Goal: Transaction & Acquisition: Purchase product/service

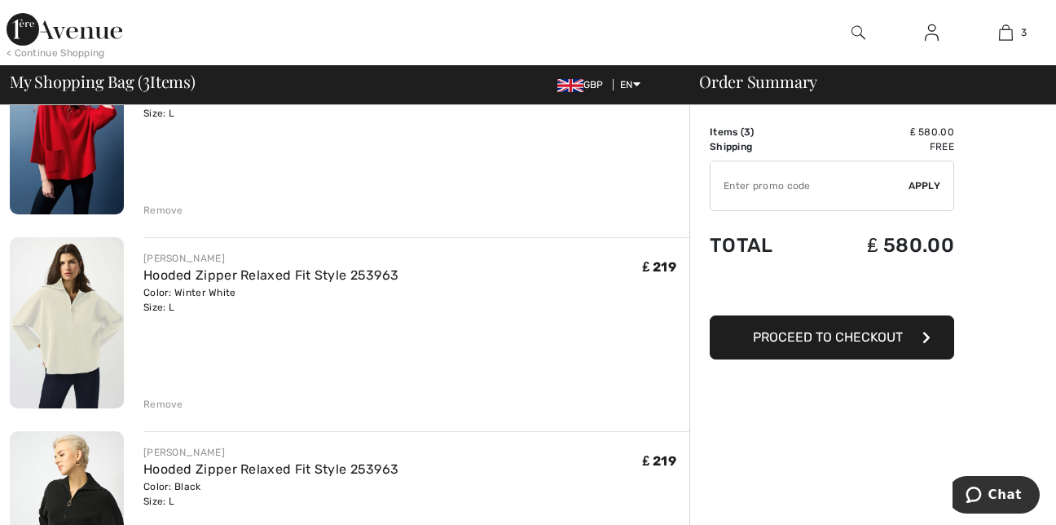
scroll to position [228, 0]
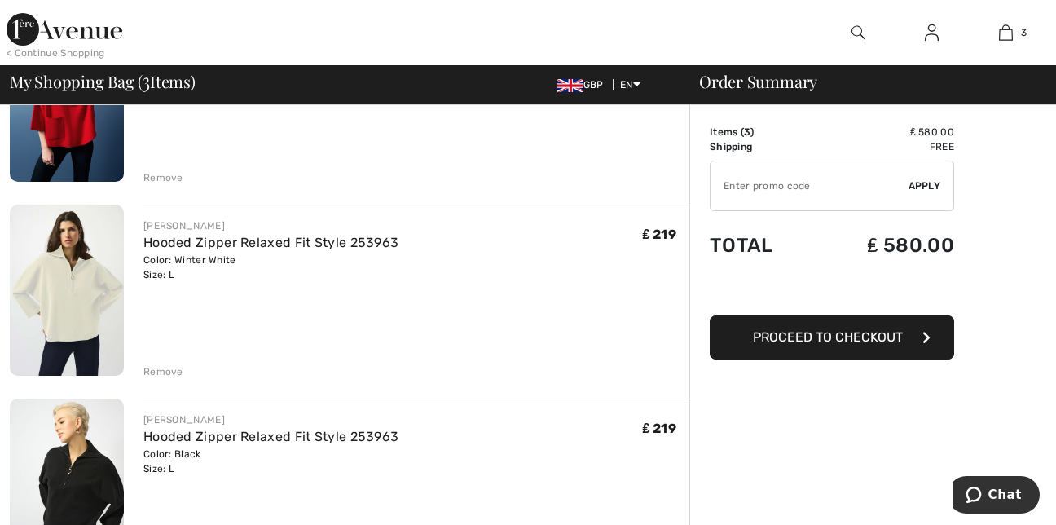
click at [174, 368] on div "Remove" at bounding box center [163, 371] width 40 height 15
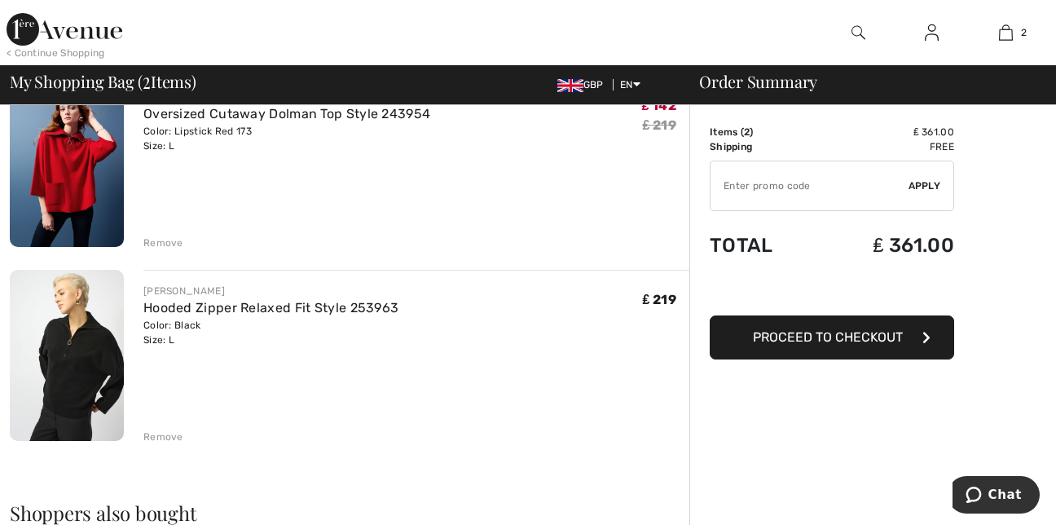
scroll to position [130, 0]
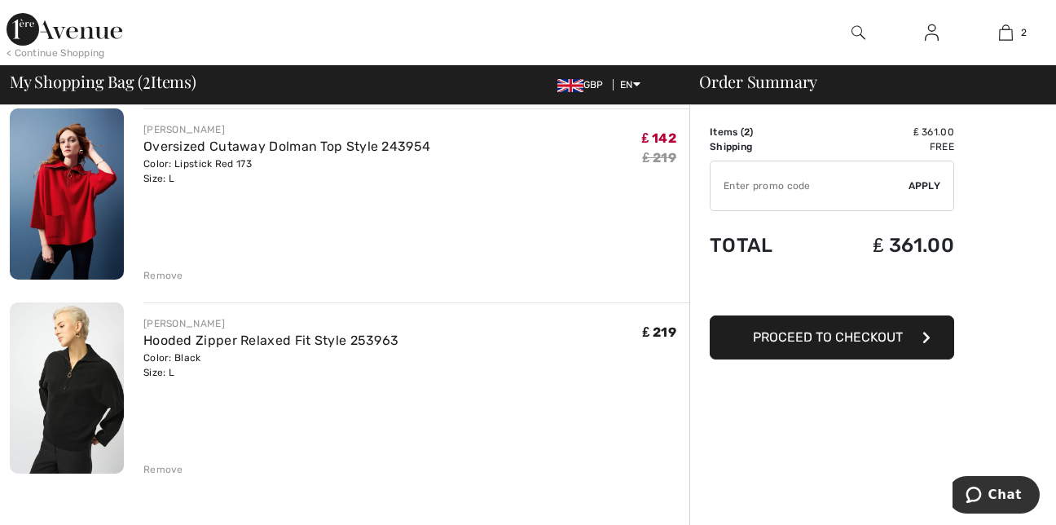
click at [59, 31] on img at bounding box center [65, 29] width 116 height 33
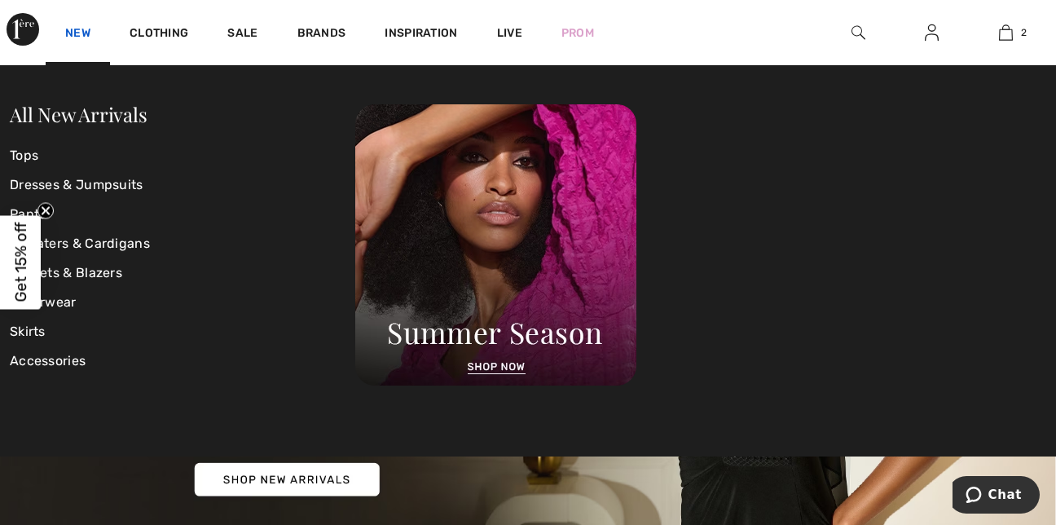
click at [76, 33] on link "New" at bounding box center [77, 34] width 25 height 17
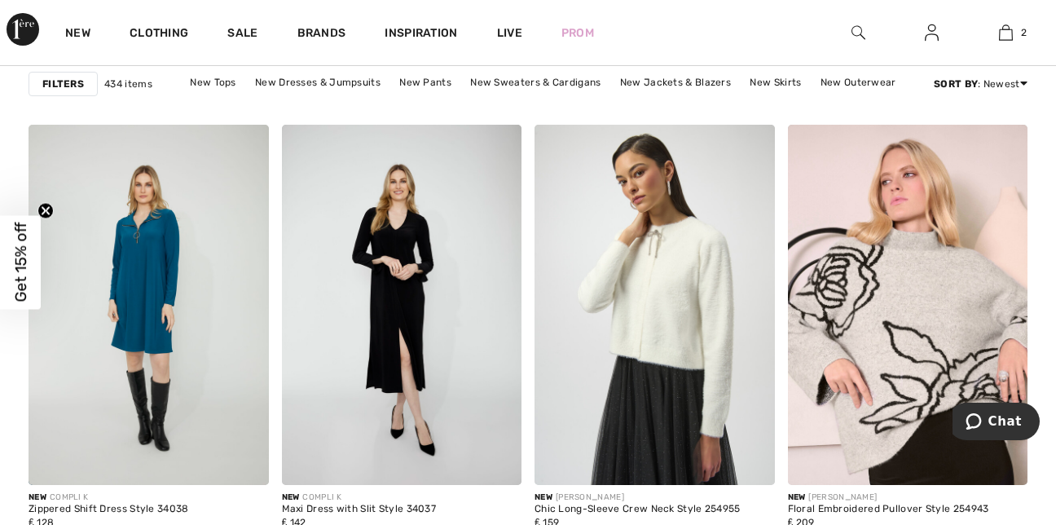
scroll to position [4594, 0]
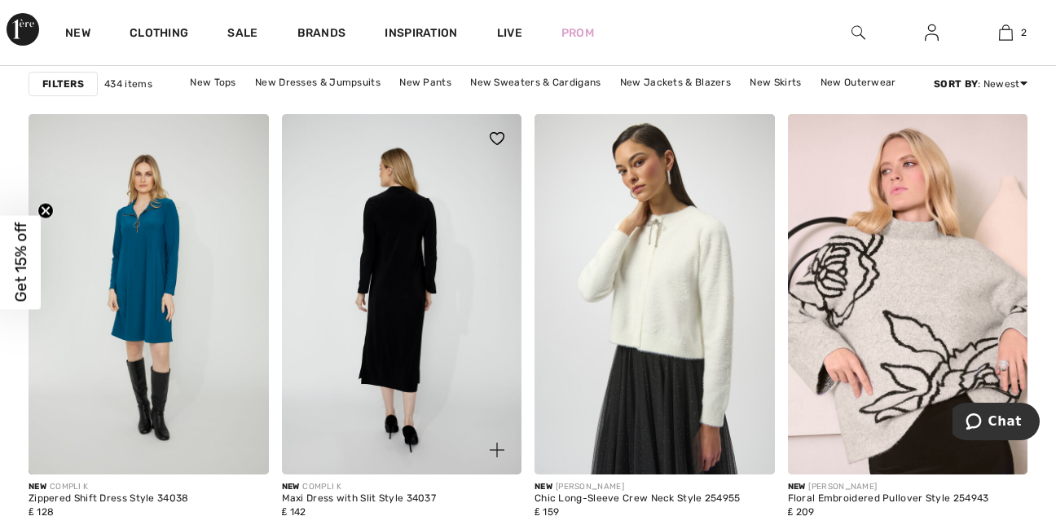
click at [377, 332] on img at bounding box center [402, 294] width 240 height 360
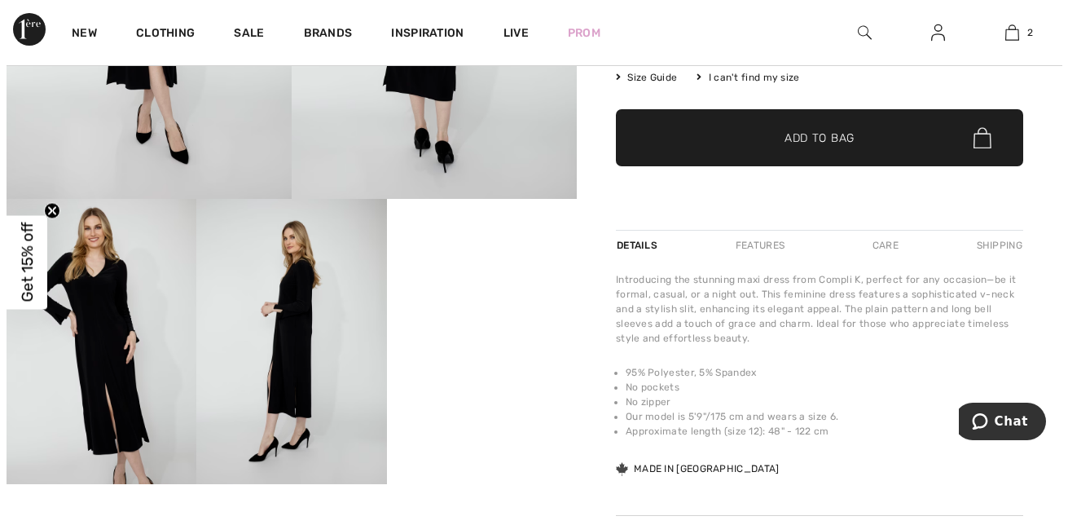
scroll to position [359, 0]
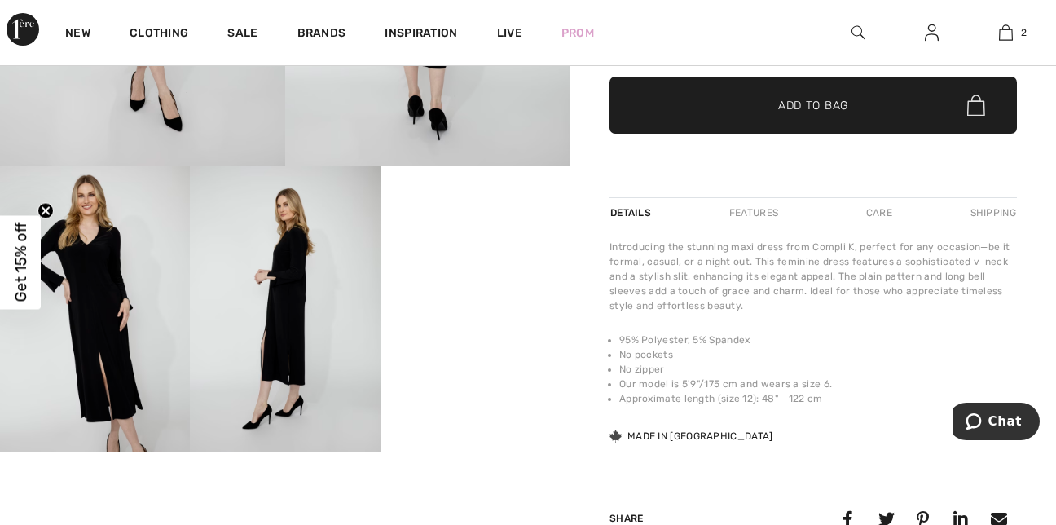
click at [303, 315] on img at bounding box center [285, 308] width 190 height 285
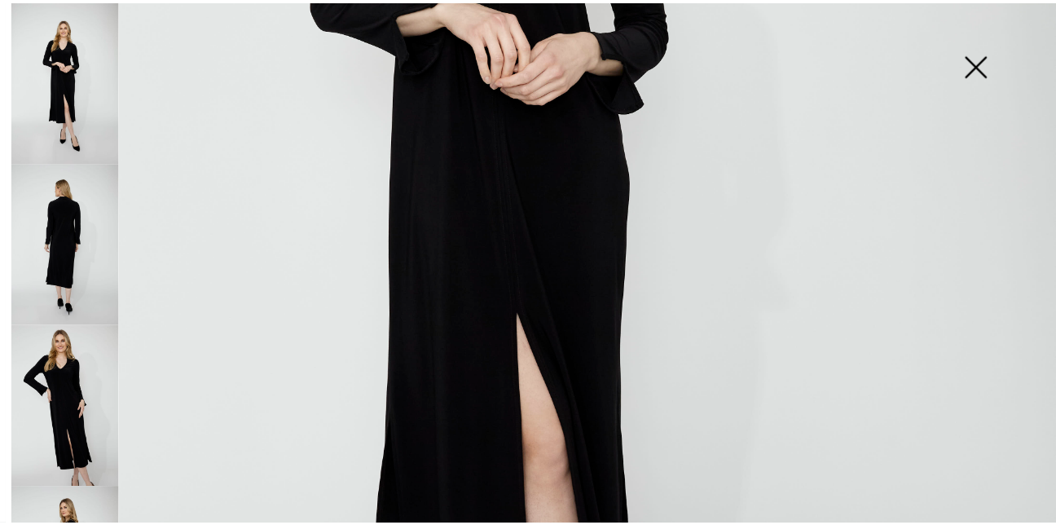
scroll to position [479, 0]
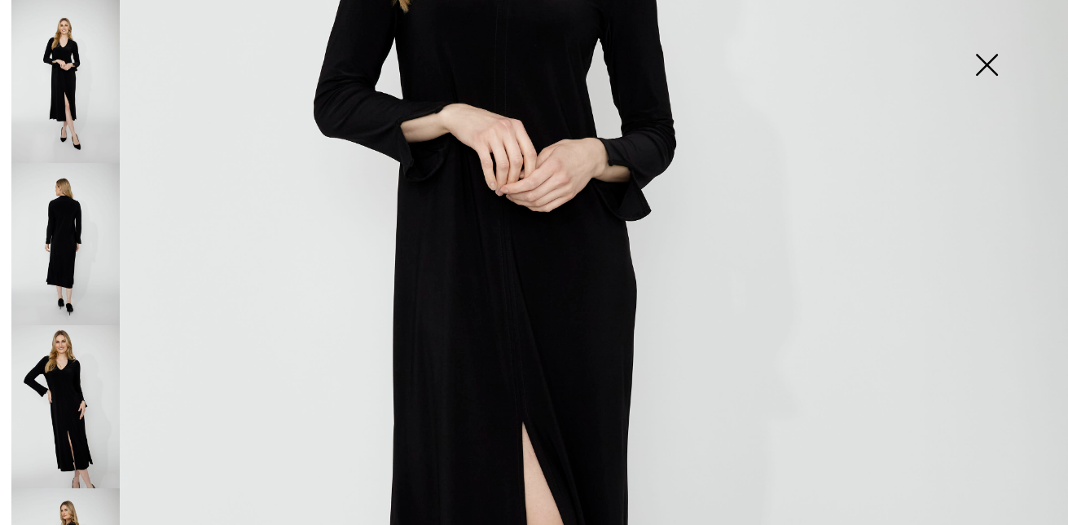
click at [988, 67] on img at bounding box center [986, 66] width 81 height 84
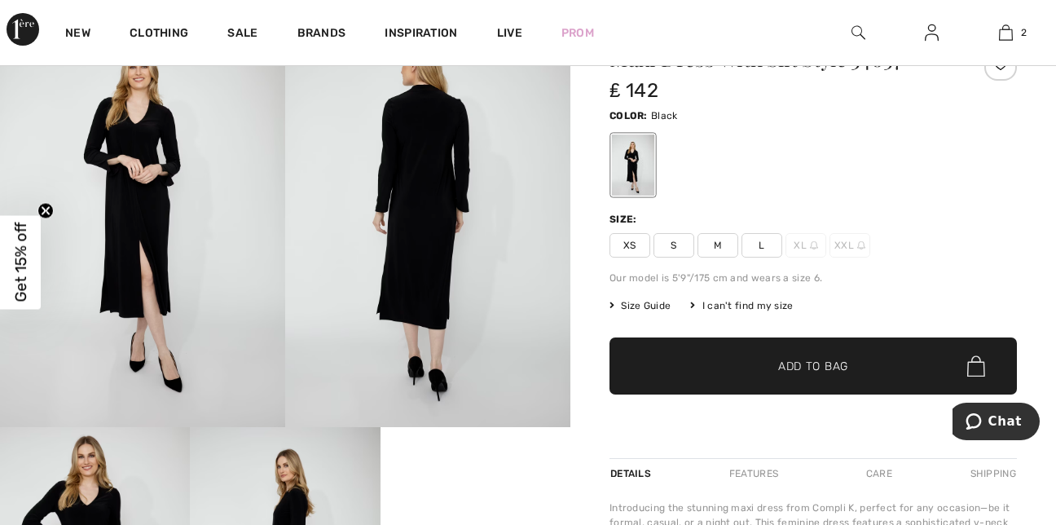
scroll to position [0, 0]
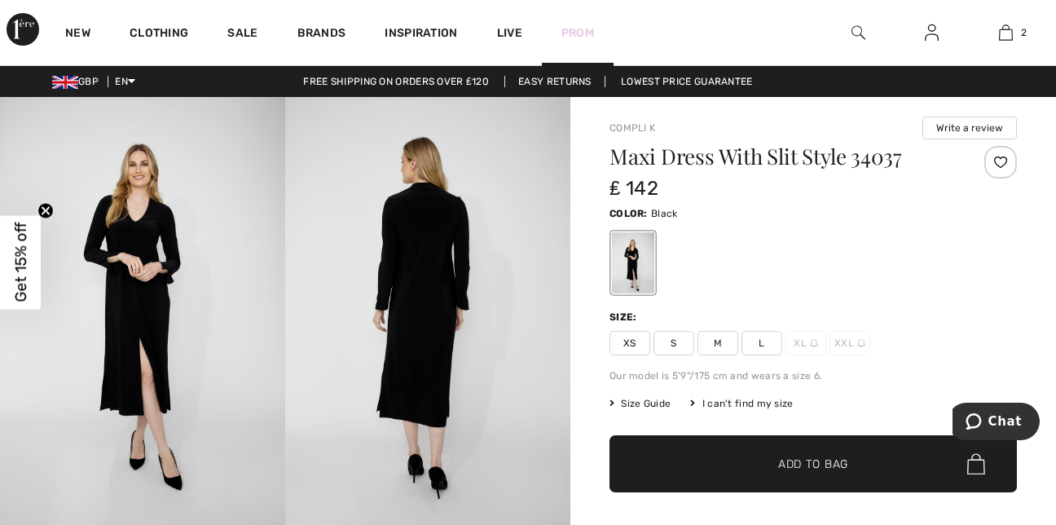
click at [574, 29] on link "Prom" at bounding box center [577, 32] width 33 height 17
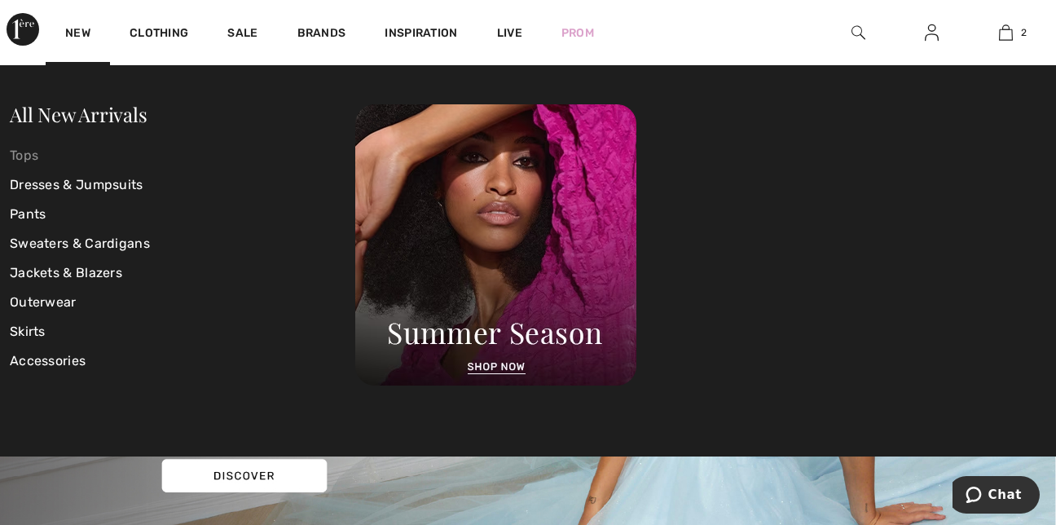
click at [30, 156] on link "Tops" at bounding box center [182, 155] width 345 height 29
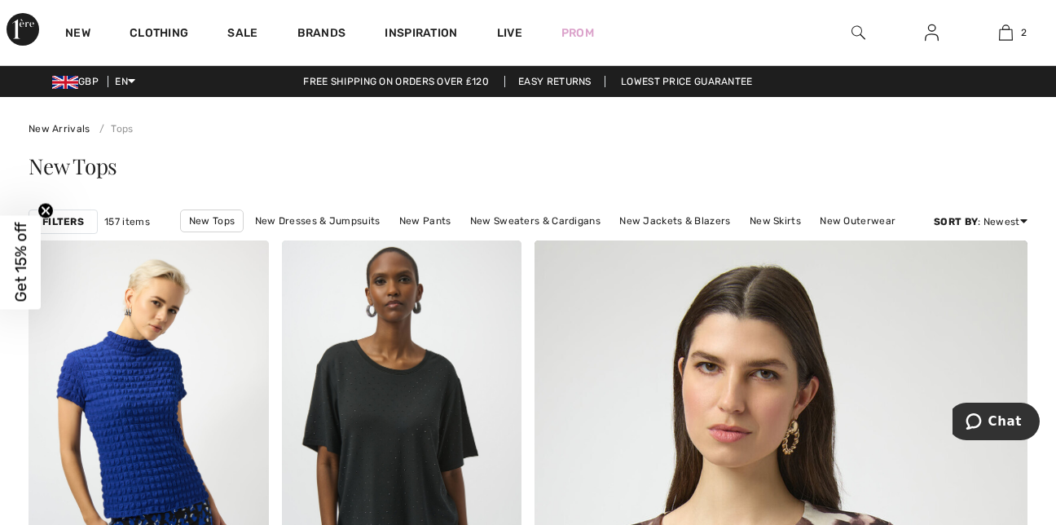
click at [59, 224] on strong "Filters" at bounding box center [63, 221] width 42 height 15
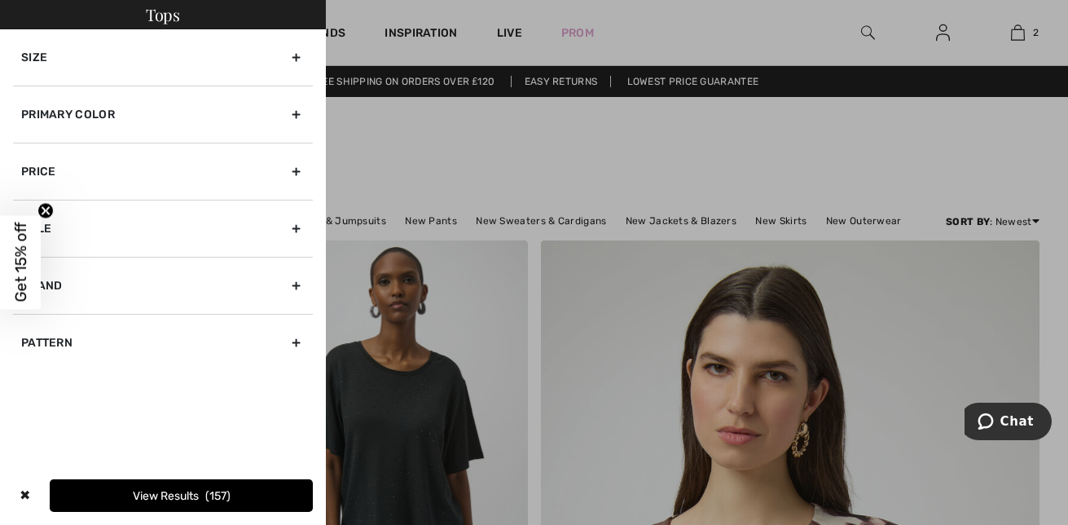
click at [135, 104] on div "Primary Color" at bounding box center [163, 114] width 300 height 57
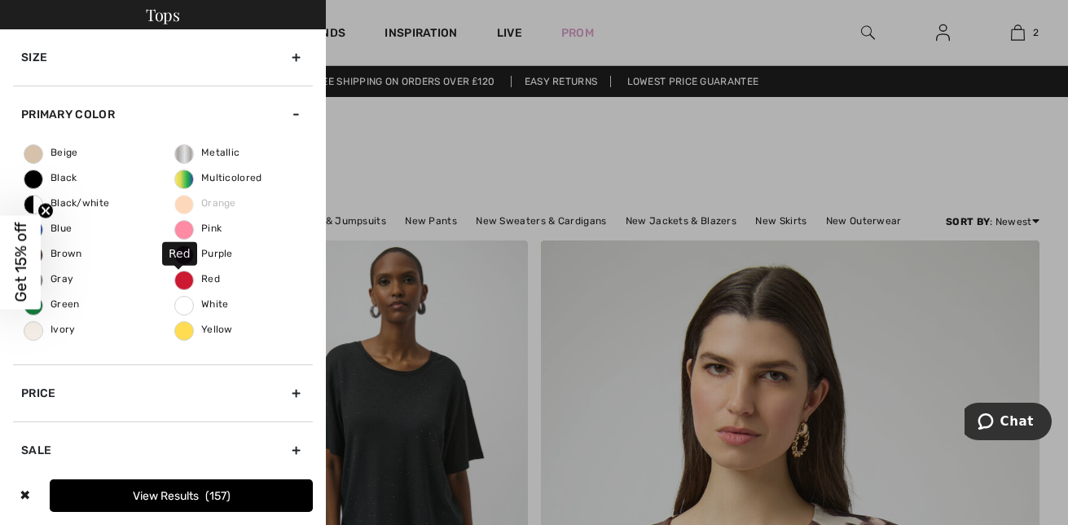
click at [175, 281] on span "Red" at bounding box center [197, 278] width 45 height 11
click at [0, 0] on input "Red" at bounding box center [0, 0] width 0 height 0
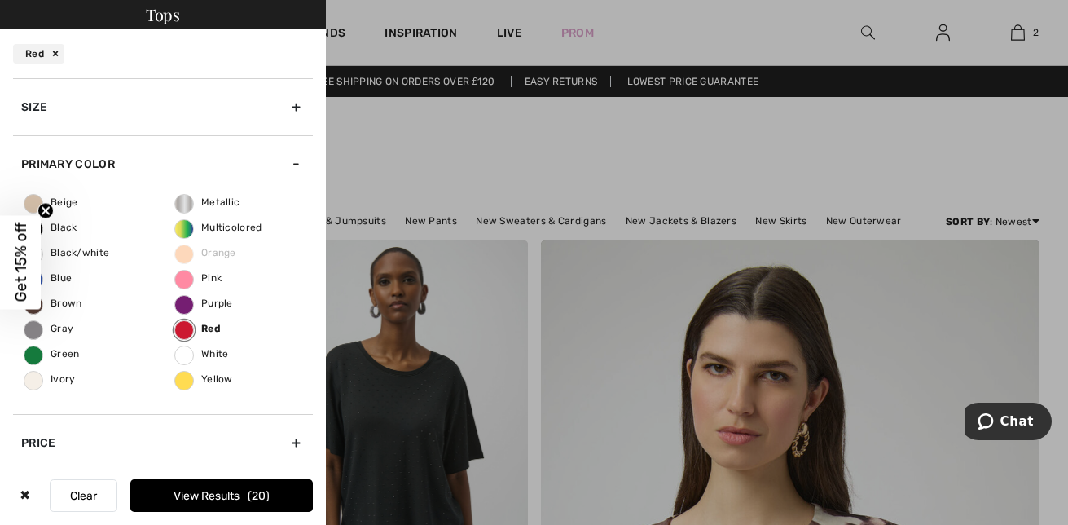
click at [236, 501] on button "View Results 20" at bounding box center [221, 495] width 183 height 33
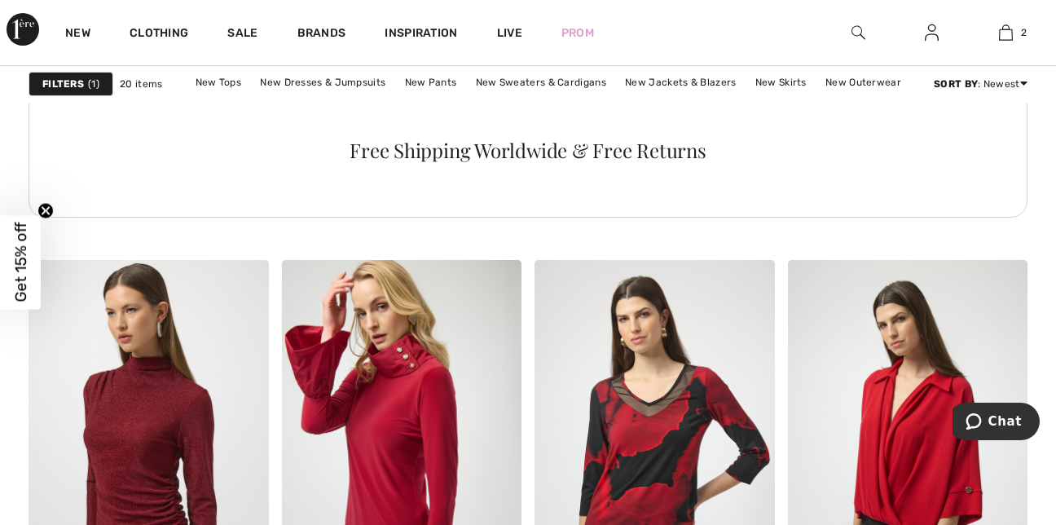
scroll to position [1890, 0]
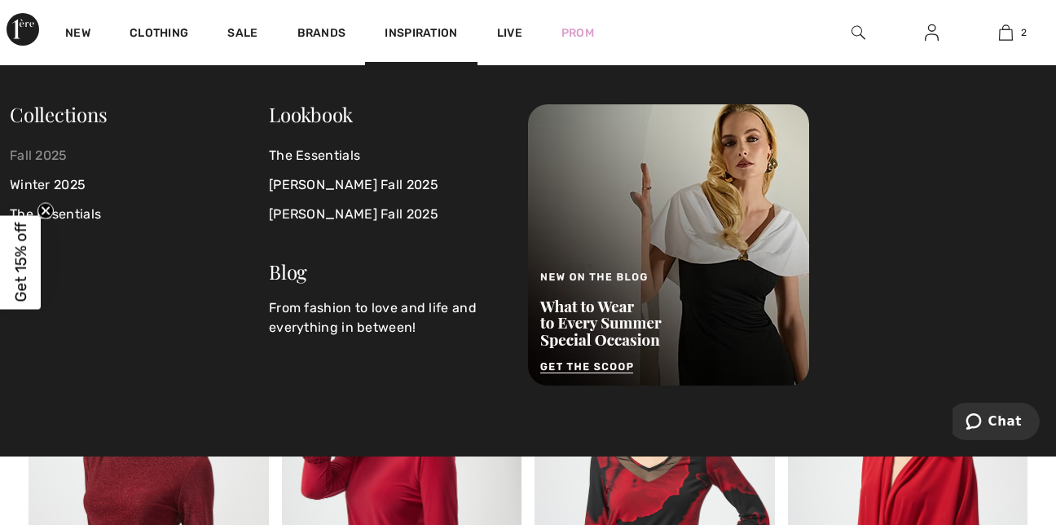
click at [37, 154] on link "Fall 2025" at bounding box center [139, 155] width 259 height 29
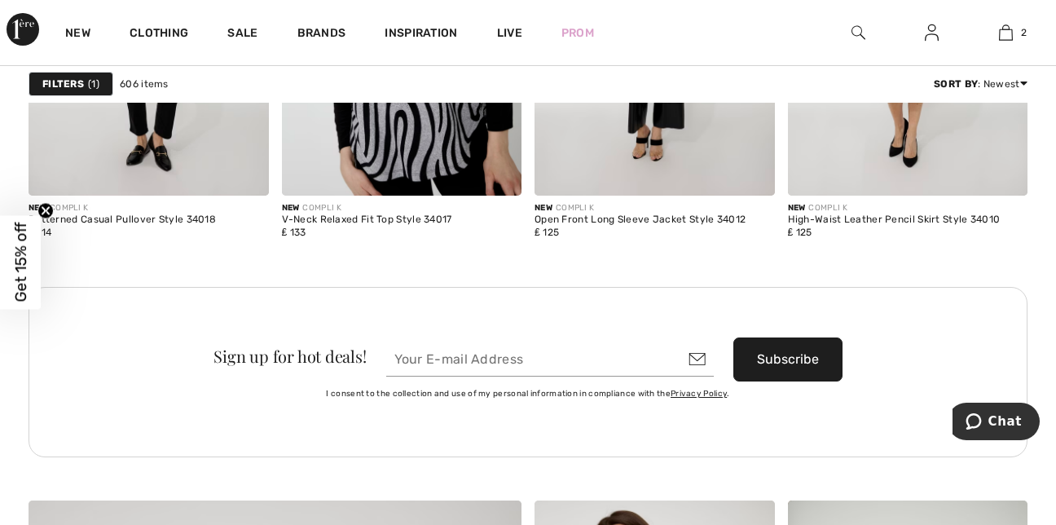
scroll to position [3259, 0]
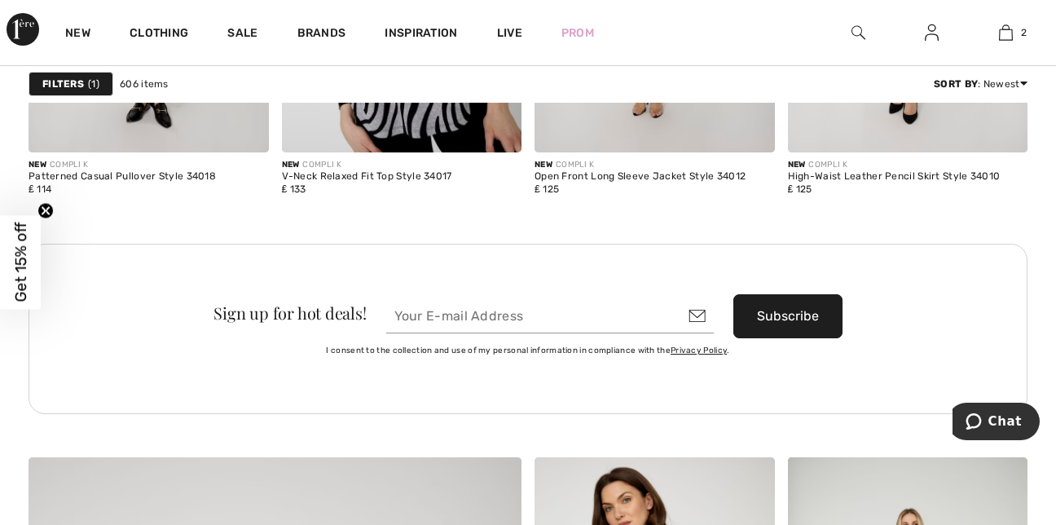
click at [859, 25] on img at bounding box center [858, 33] width 14 height 20
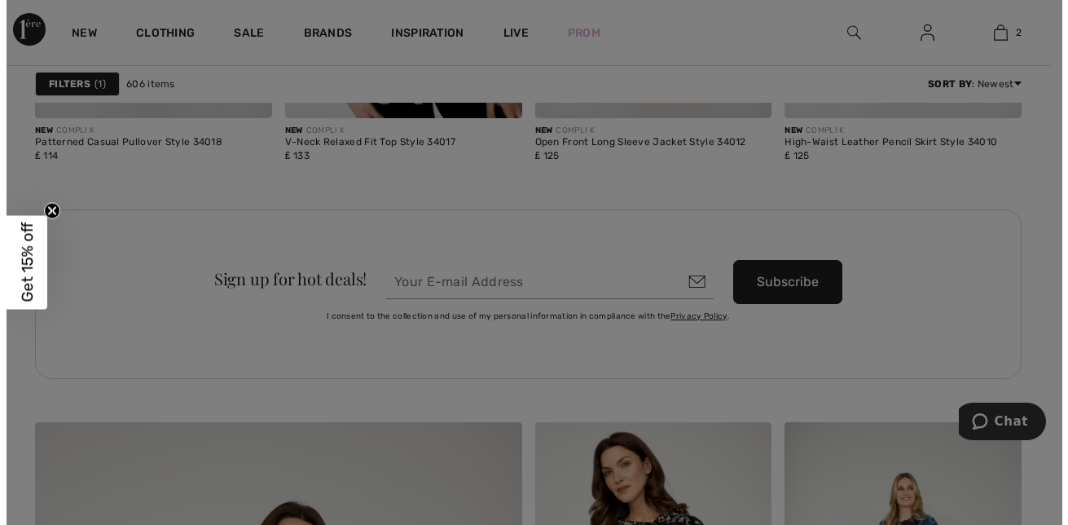
scroll to position [3289, 0]
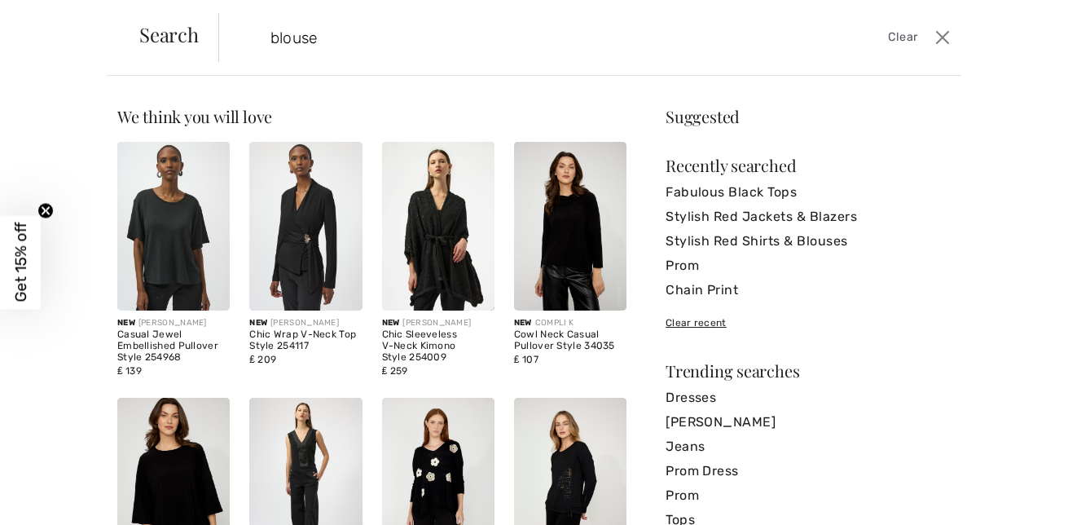
type input "blouses"
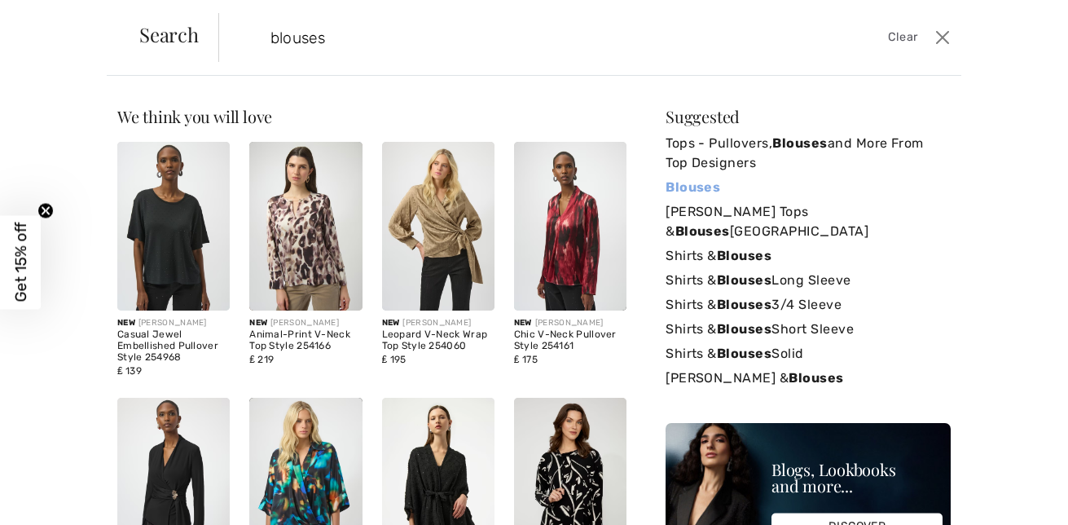
click at [666, 185] on strong "Blouses" at bounding box center [693, 186] width 55 height 15
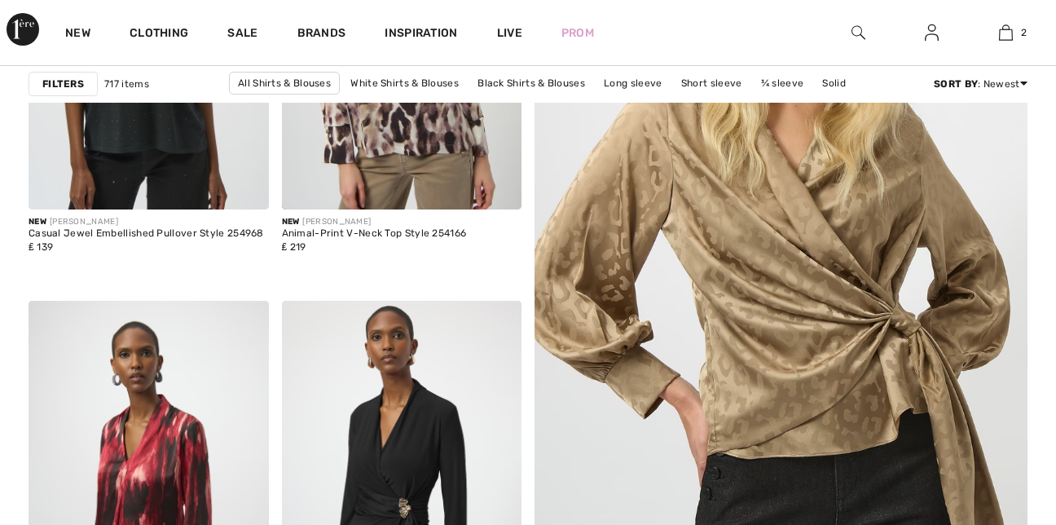
scroll to position [521, 0]
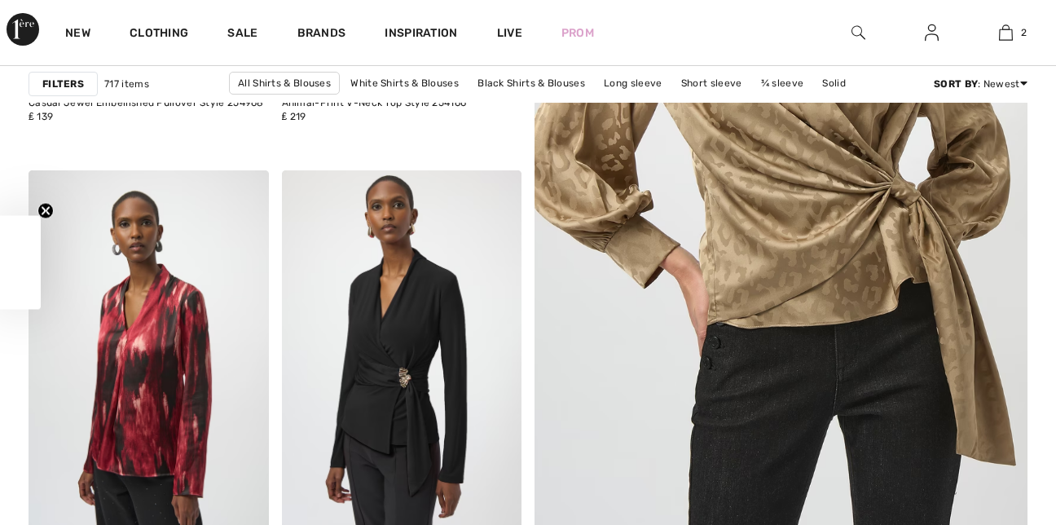
checkbox input "true"
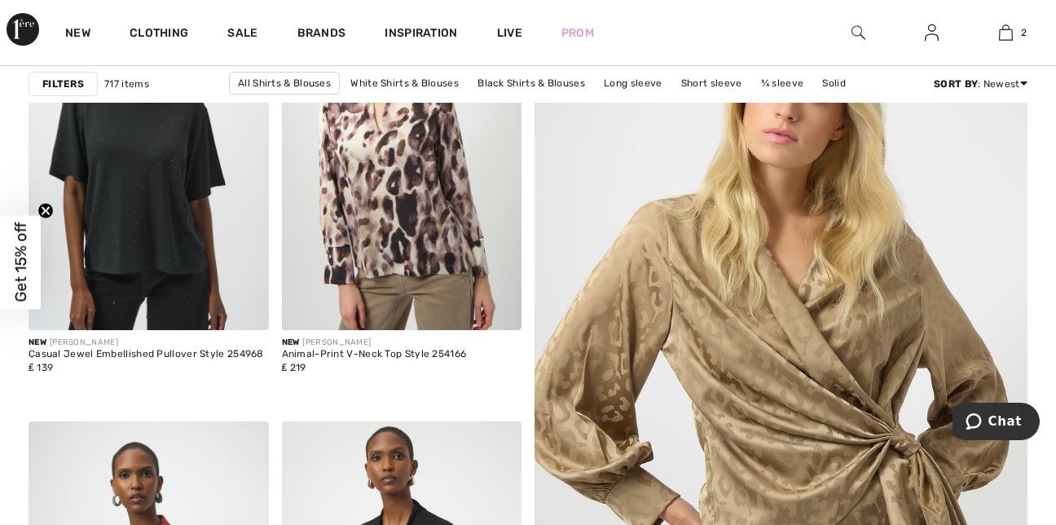
scroll to position [0, 0]
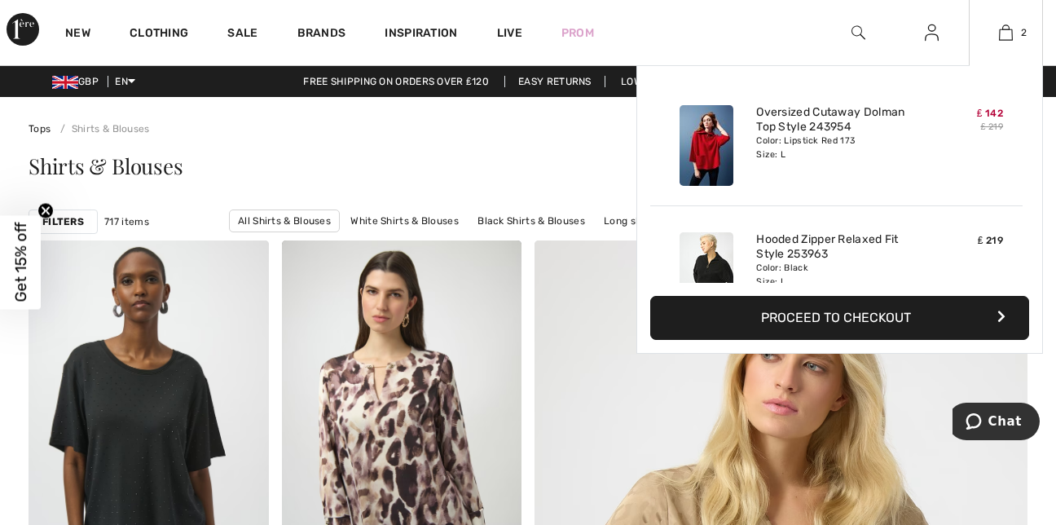
click at [1006, 45] on div "2 Added to Bag Joseph Ribkoff Oversized Cutaway Dolman Top Style 243954 ₤ 142 ₤…" at bounding box center [1006, 32] width 74 height 65
click at [883, 190] on div "Oversized Cutaway Dolman Top Style 243954 Color: Lipstick Red 173 Size: L" at bounding box center [837, 146] width 174 height 94
click at [828, 128] on link "Oversized Cutaway Dolman Top Style 243954" at bounding box center [836, 119] width 161 height 29
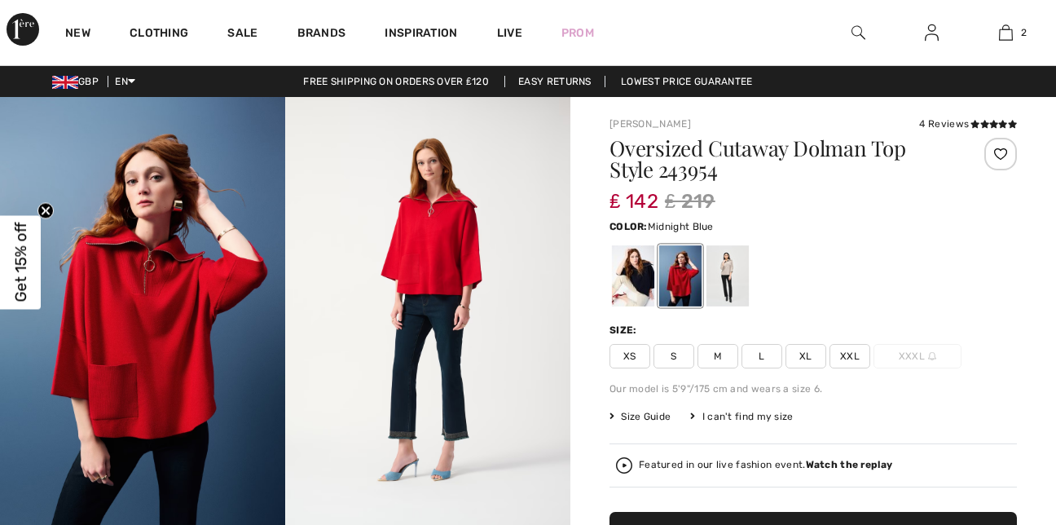
click at [631, 279] on div at bounding box center [633, 275] width 42 height 61
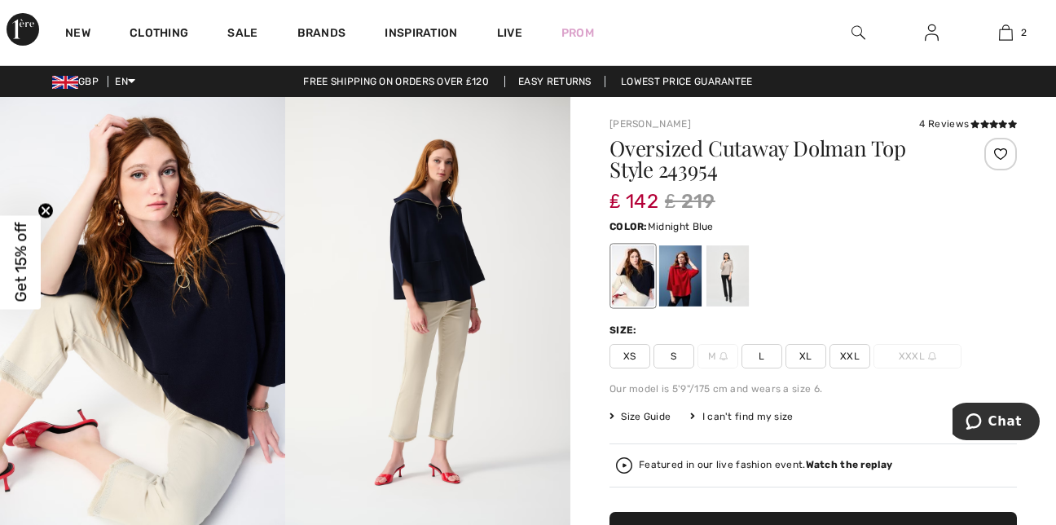
click at [768, 356] on span "L" at bounding box center [761, 356] width 41 height 24
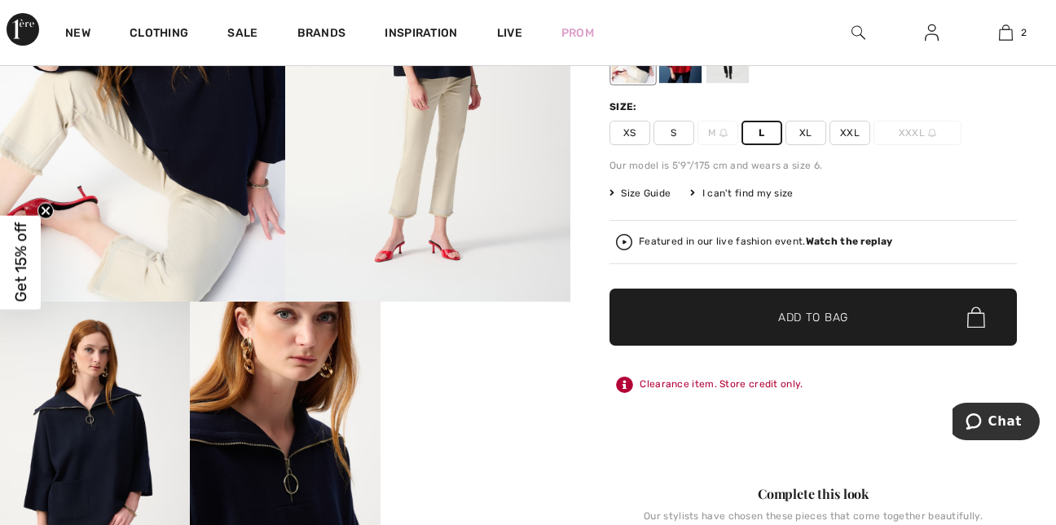
scroll to position [230, 0]
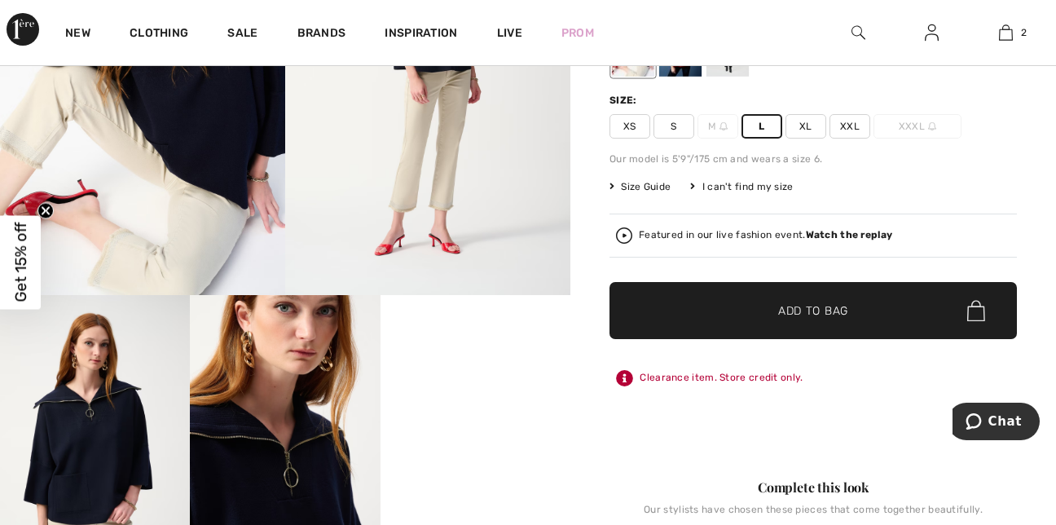
click at [838, 318] on span "Add to Bag" at bounding box center [813, 310] width 70 height 17
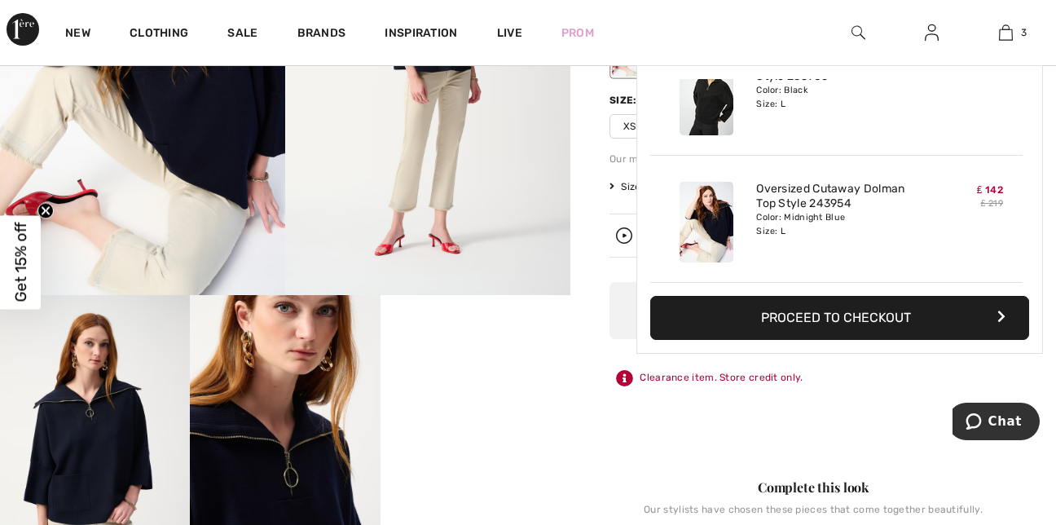
scroll to position [0, 0]
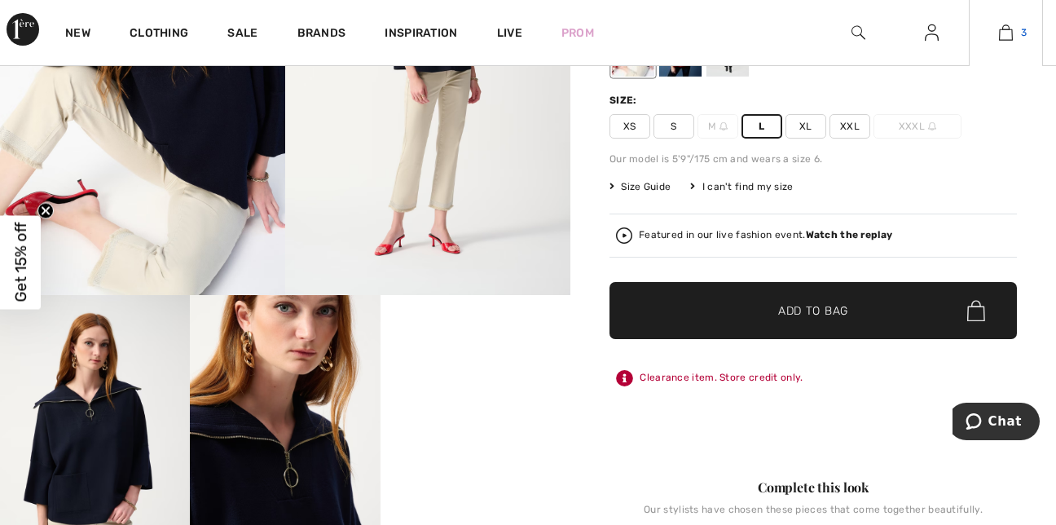
click at [1006, 35] on img at bounding box center [1006, 33] width 14 height 20
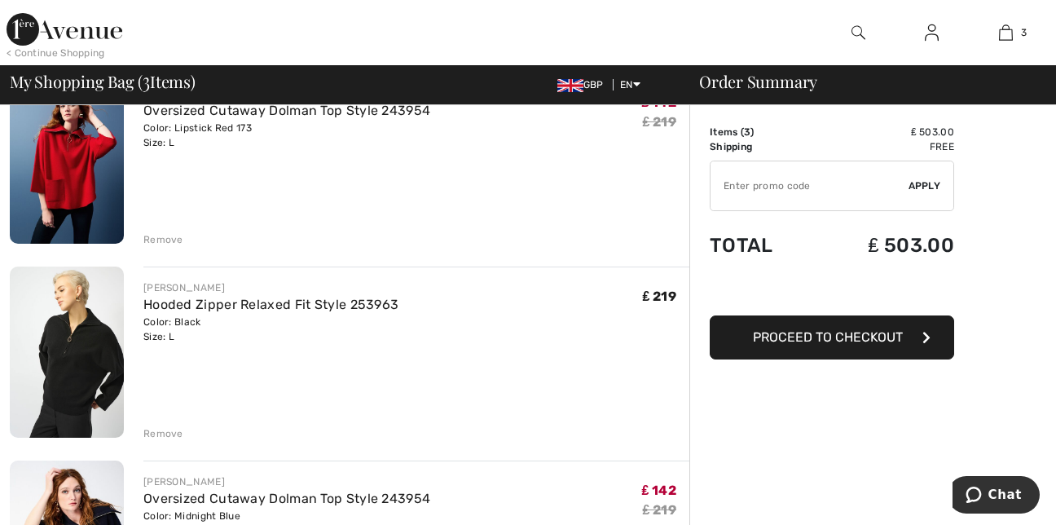
scroll to position [228, 0]
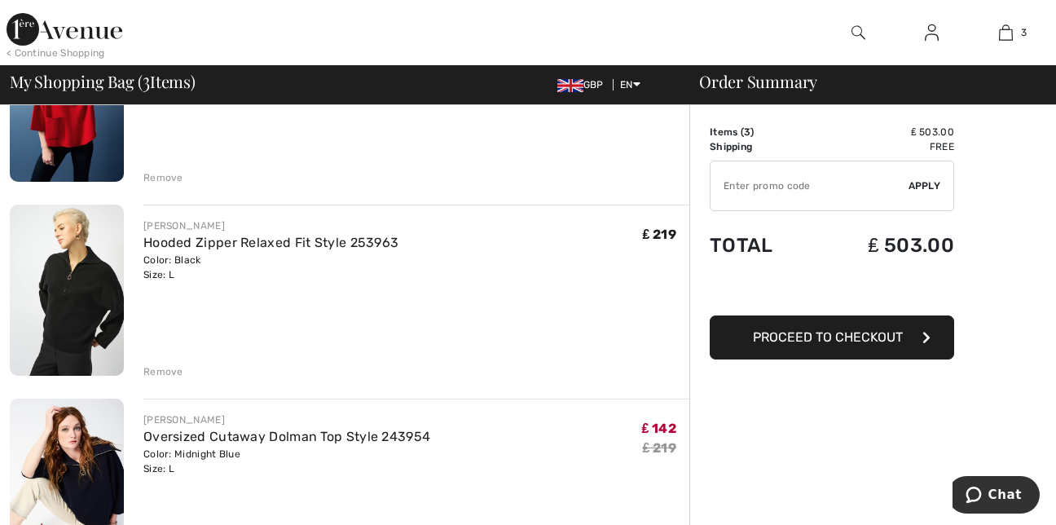
click at [176, 372] on div "Remove" at bounding box center [163, 371] width 40 height 15
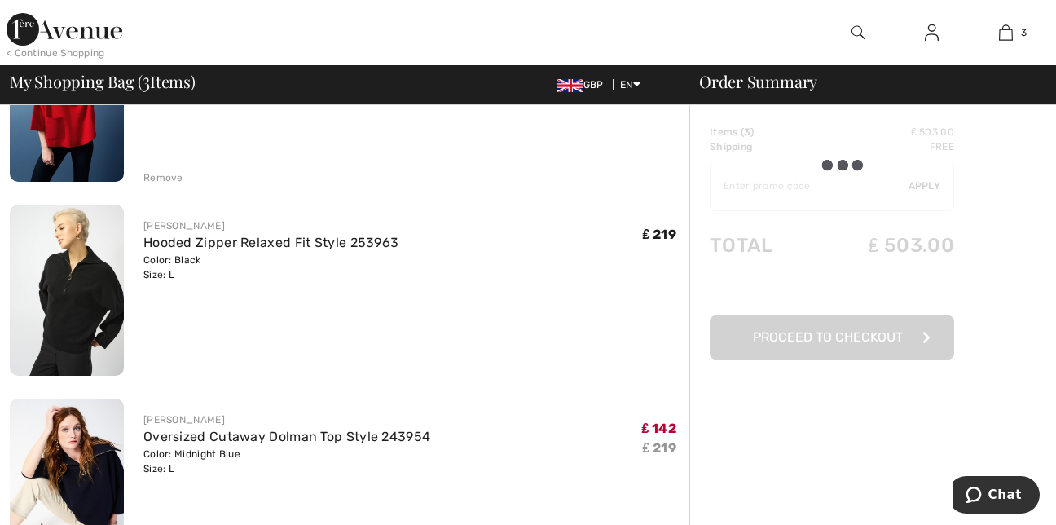
click at [176, 372] on div "Remove" at bounding box center [163, 371] width 40 height 15
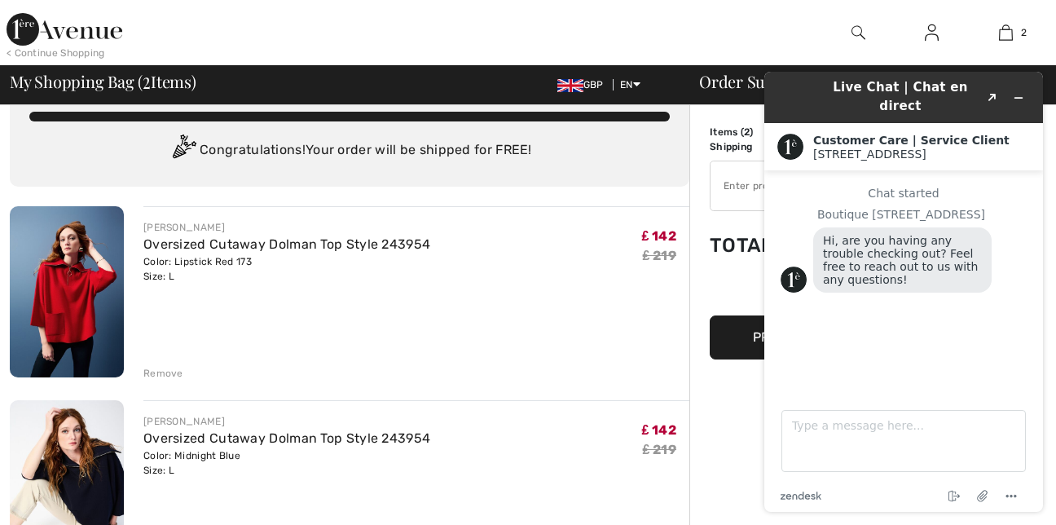
scroll to position [0, 0]
